Goal: Register for event/course

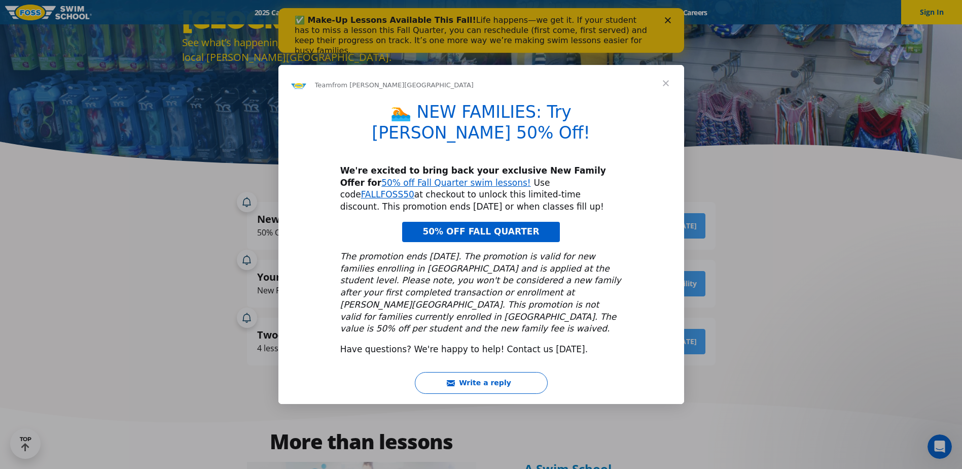
click at [669, 101] on span "Close" at bounding box center [666, 83] width 37 height 37
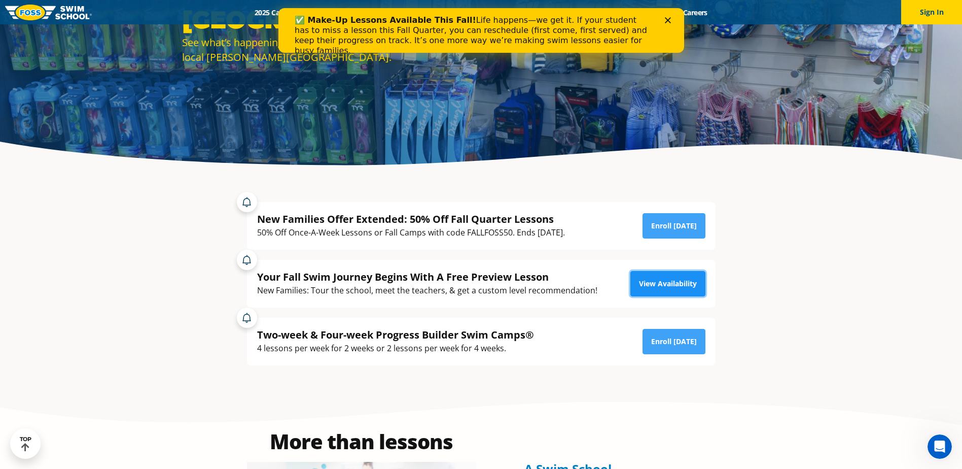
click at [676, 287] on link "View Availability" at bounding box center [668, 283] width 75 height 25
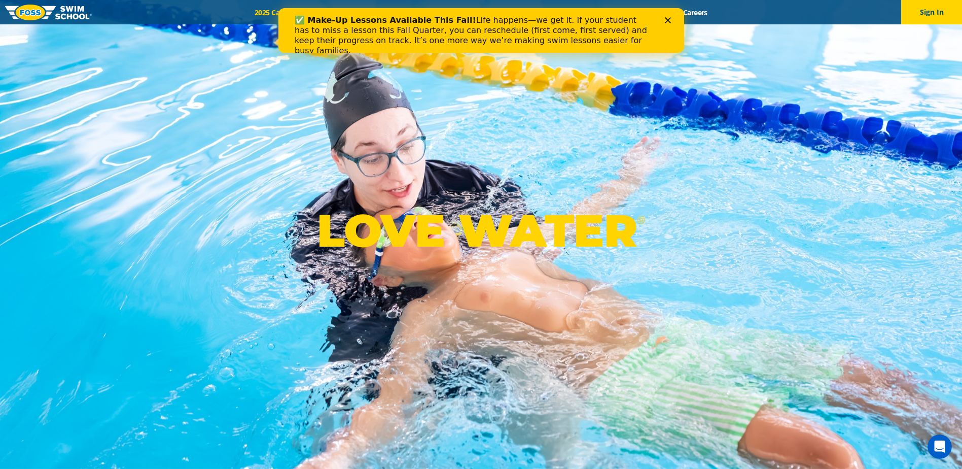
click at [311, 10] on div "✅ Make-Up Lessons Available This Fall! Life happens—we get it. If your student …" at bounding box center [481, 30] width 406 height 45
click at [666, 21] on icon "Close" at bounding box center [668, 20] width 6 height 6
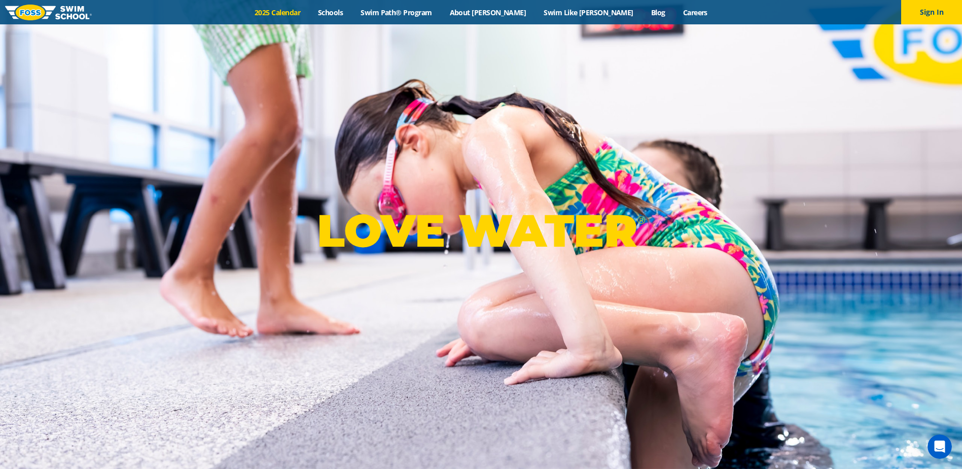
click at [309, 13] on link "2025 Calendar" at bounding box center [277, 13] width 63 height 10
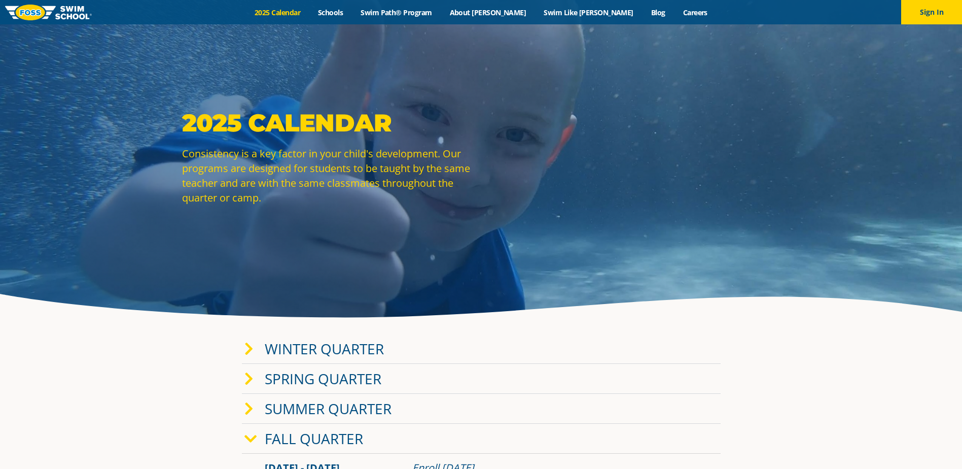
click at [377, 351] on link "Winter Quarter" at bounding box center [324, 348] width 119 height 19
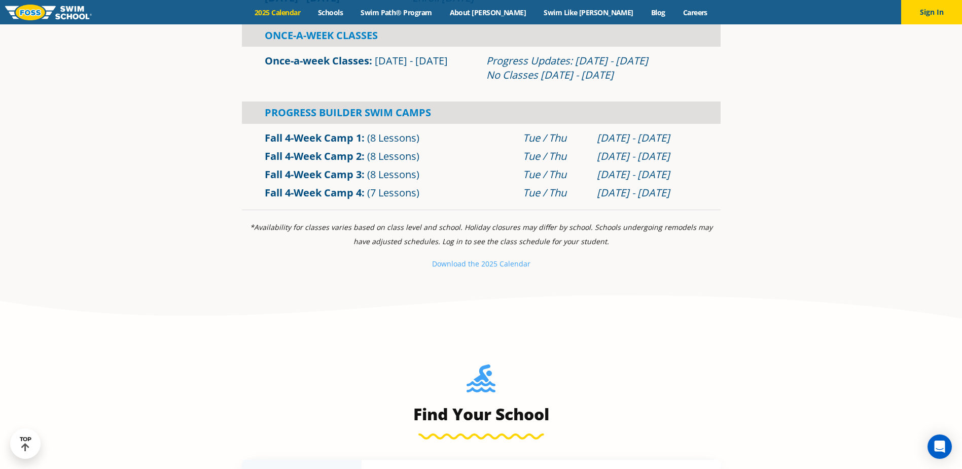
scroll to position [913, 0]
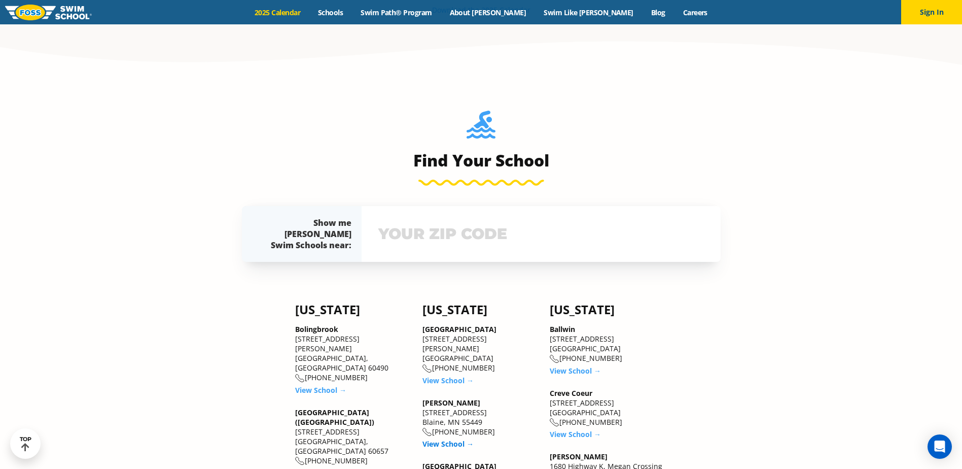
click at [446, 439] on link "View School →" at bounding box center [448, 444] width 51 height 10
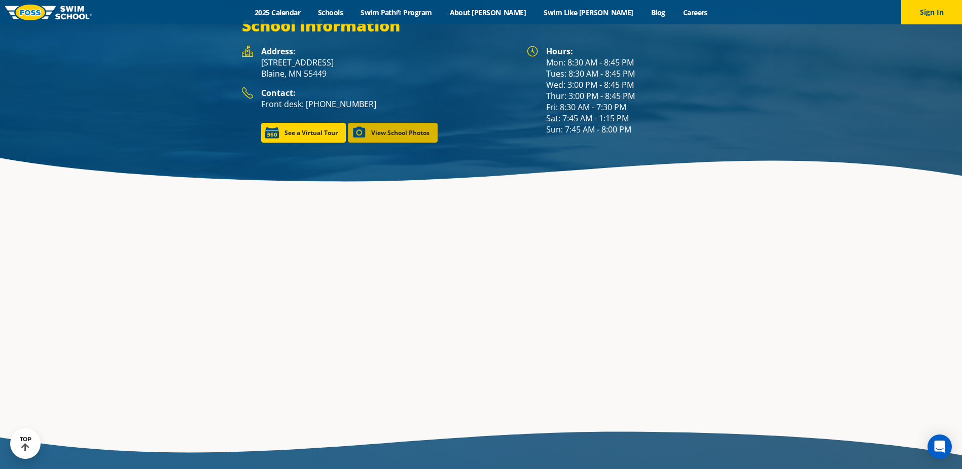
scroll to position [1550, 0]
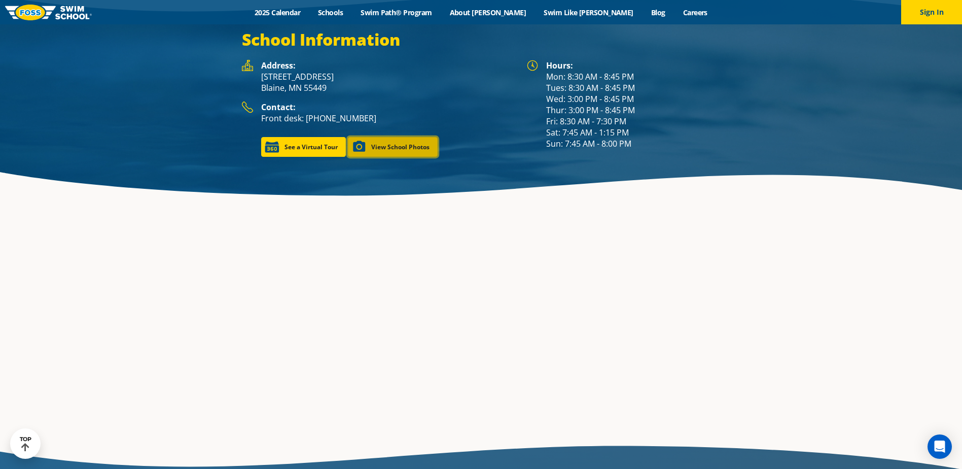
click at [383, 137] on link "View School Photos" at bounding box center [393, 147] width 90 height 20
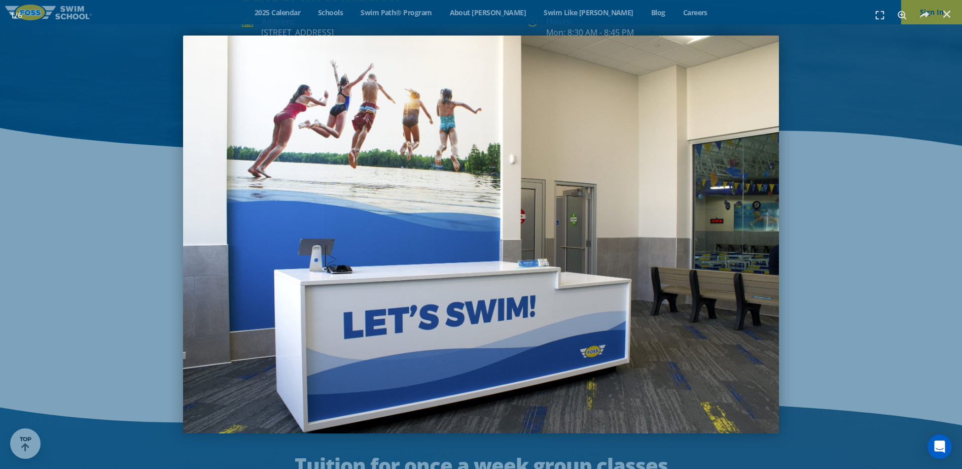
scroll to position [1804, 0]
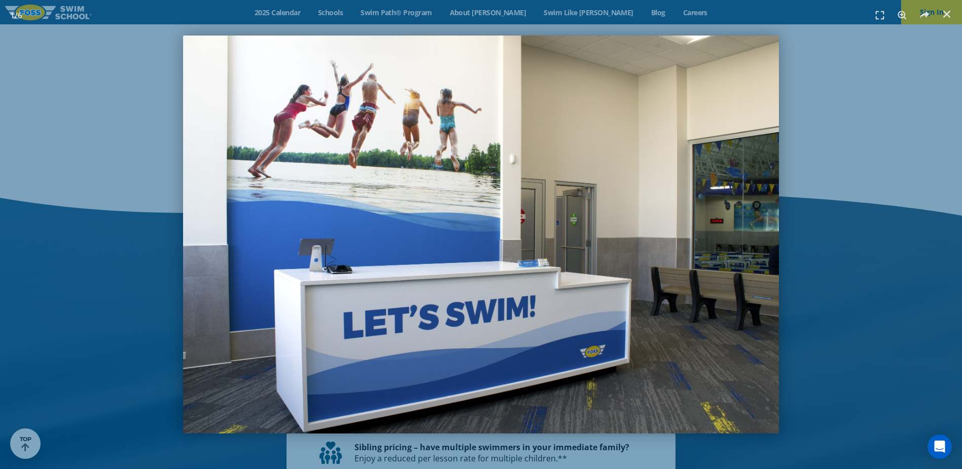
click at [888, 315] on div "1 / 6" at bounding box center [481, 235] width 891 height 398
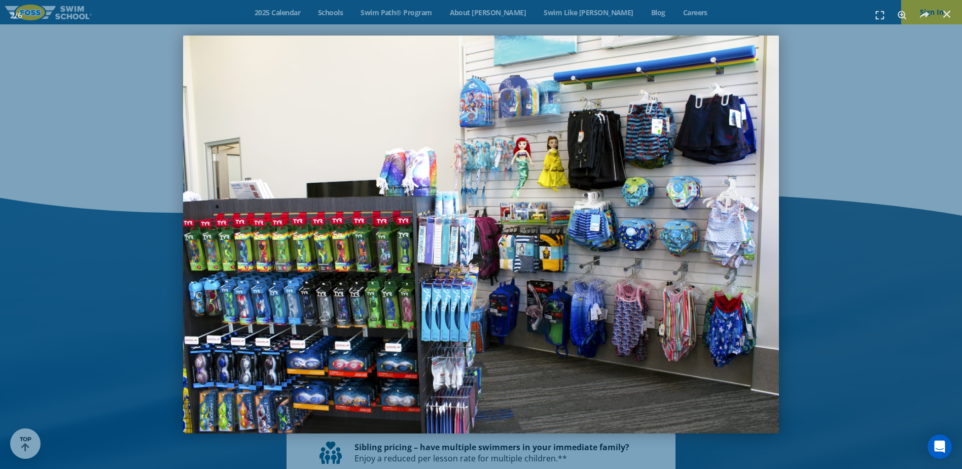
click at [886, 281] on div "2 / 6" at bounding box center [481, 235] width 891 height 398
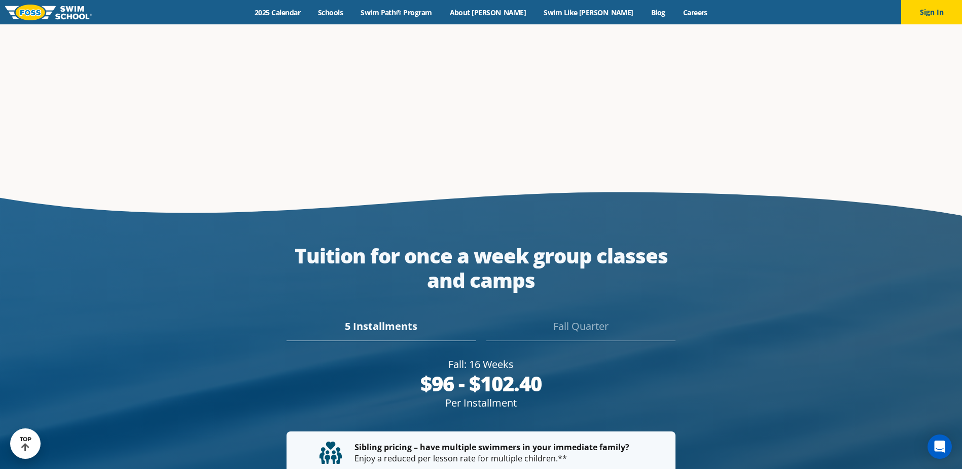
scroll to position [1790, 0]
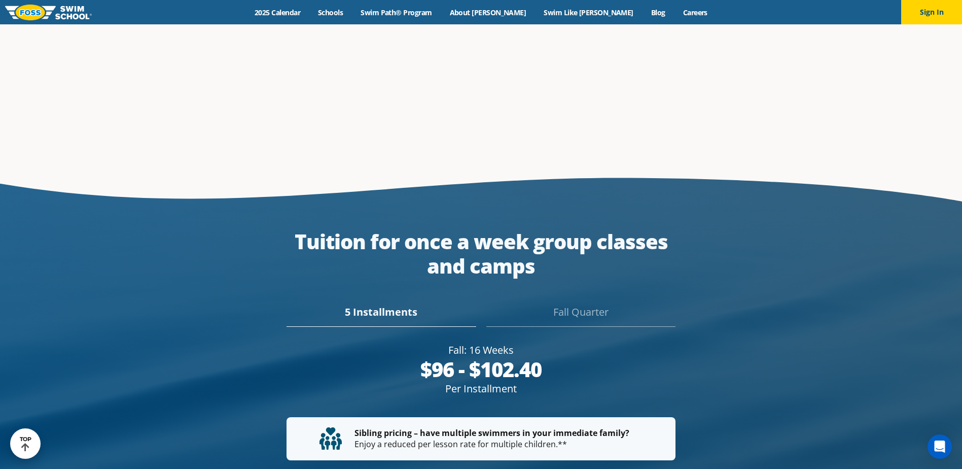
click at [886, 281] on div at bounding box center [481, 433] width 962 height 532
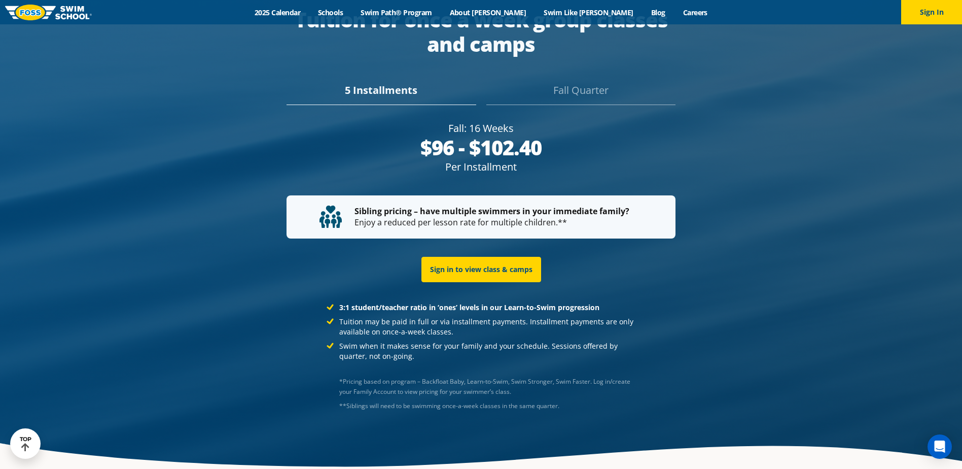
scroll to position [2058, 0]
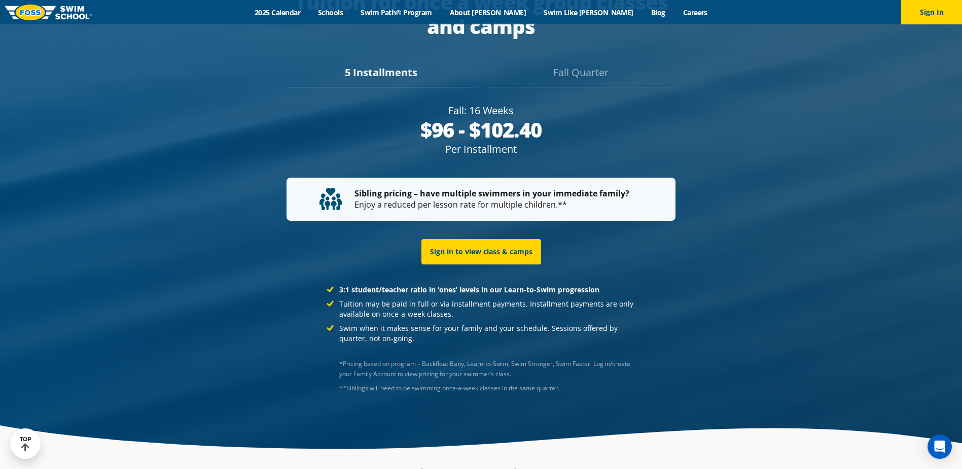
click at [562, 65] on div "Fall Quarter" at bounding box center [581, 76] width 189 height 22
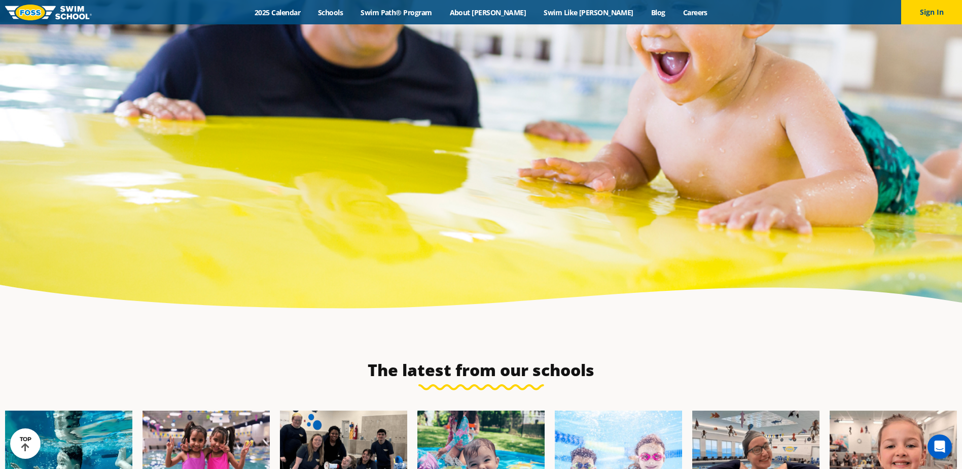
scroll to position [3211, 0]
